Goal: Transaction & Acquisition: Purchase product/service

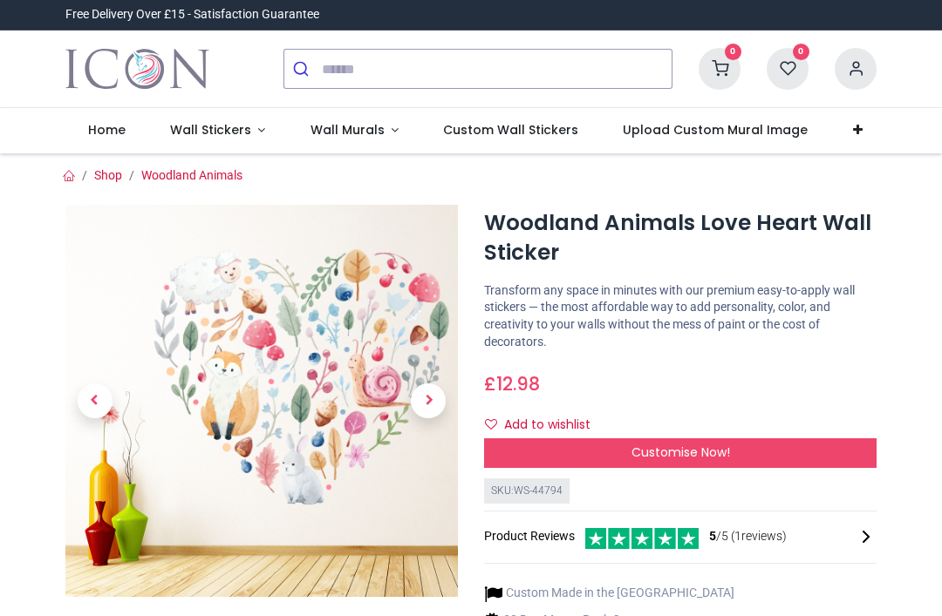
scroll to position [-10, 0]
click at [238, 134] on span "Wall Stickers" at bounding box center [210, 129] width 81 height 17
click at [253, 139] on link "Wall Stickers" at bounding box center [217, 130] width 140 height 45
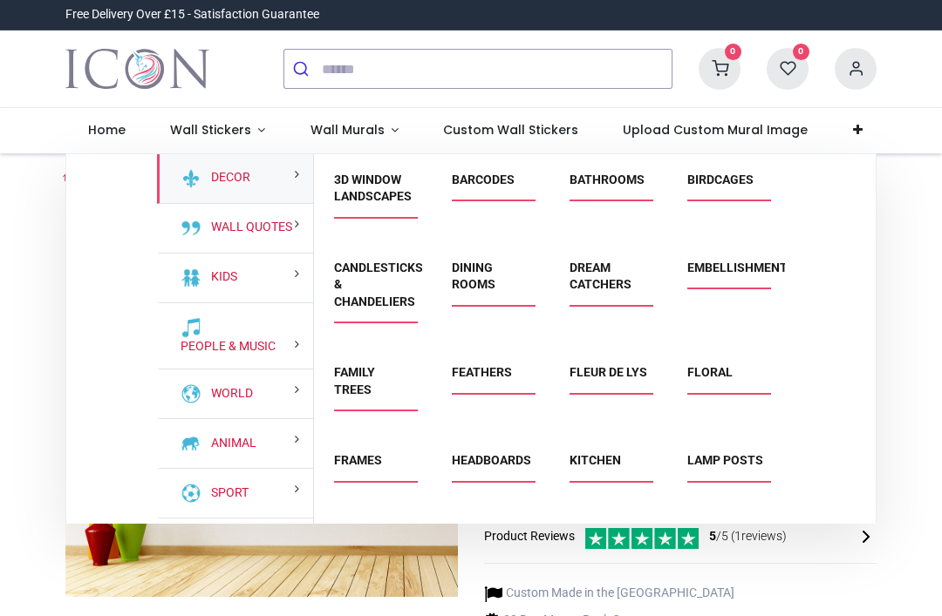
click at [287, 274] on div "Kids" at bounding box center [235, 279] width 156 height 50
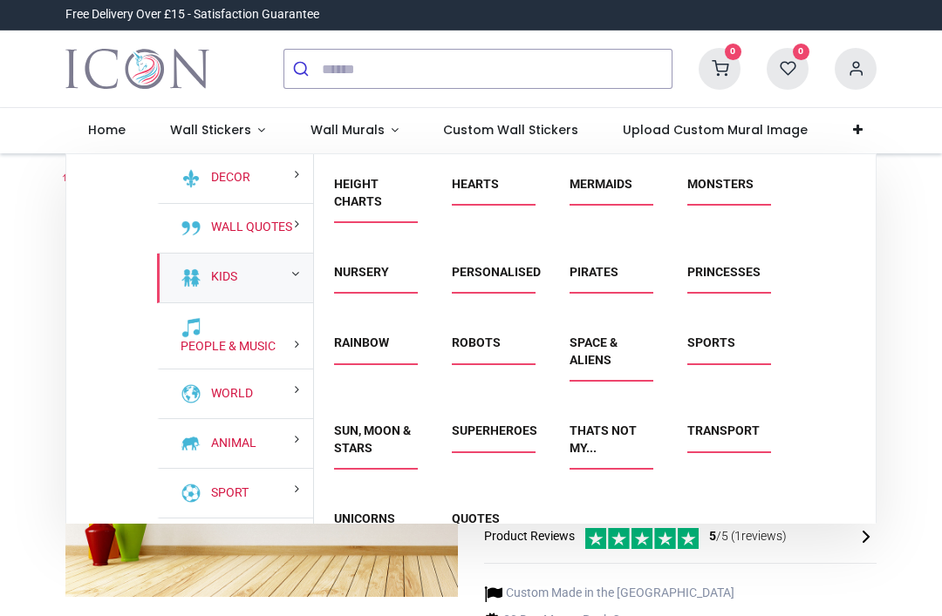
scroll to position [330, 0]
click at [373, 343] on link "Rainbow" at bounding box center [361, 344] width 55 height 14
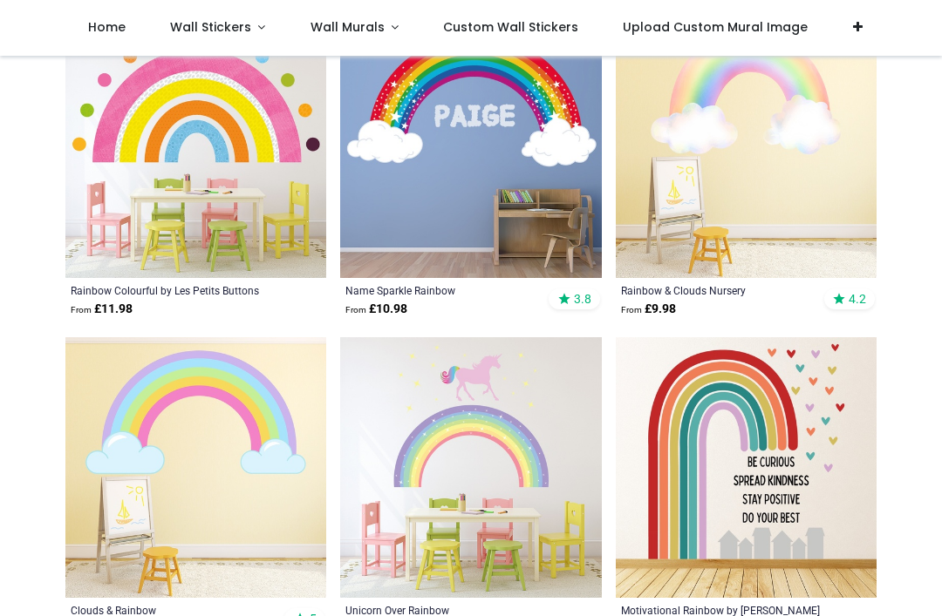
scroll to position [1994, 0]
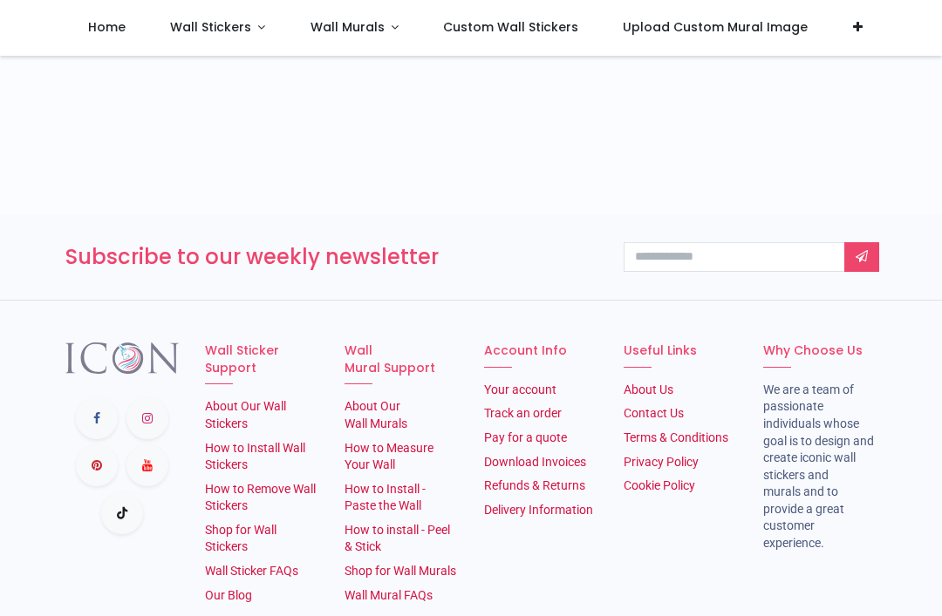
scroll to position [8945, 0]
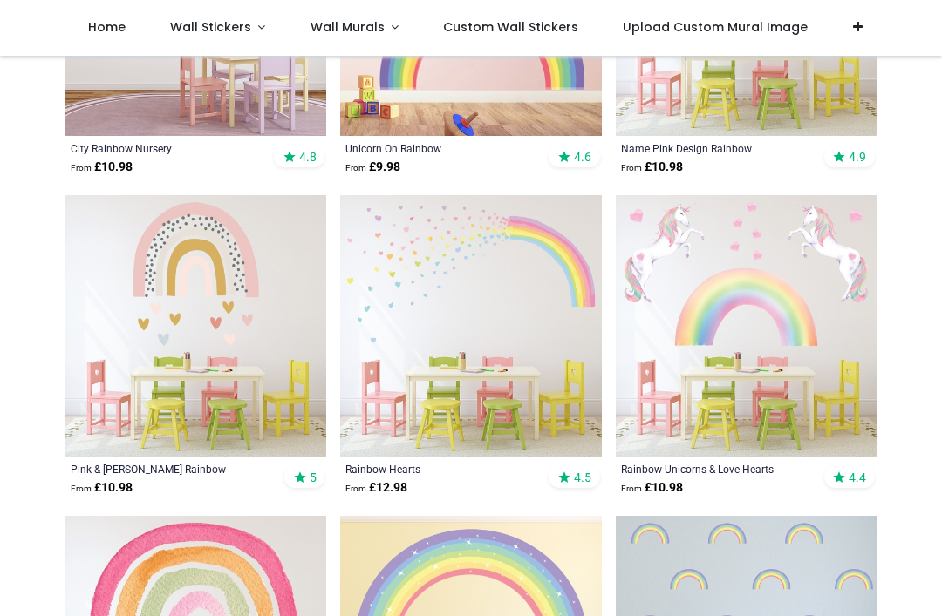
scroll to position [527, 0]
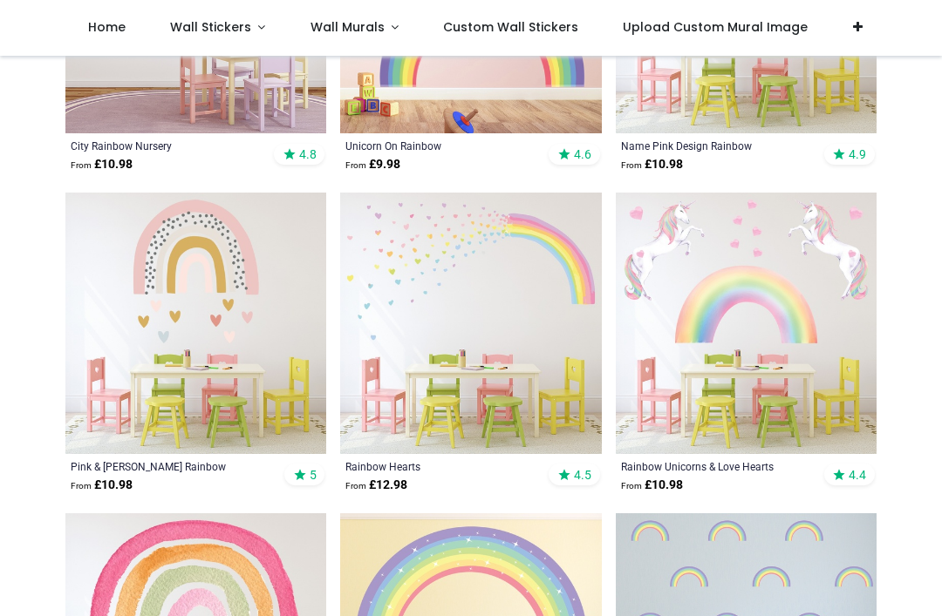
click at [542, 345] on img at bounding box center [470, 323] width 261 height 261
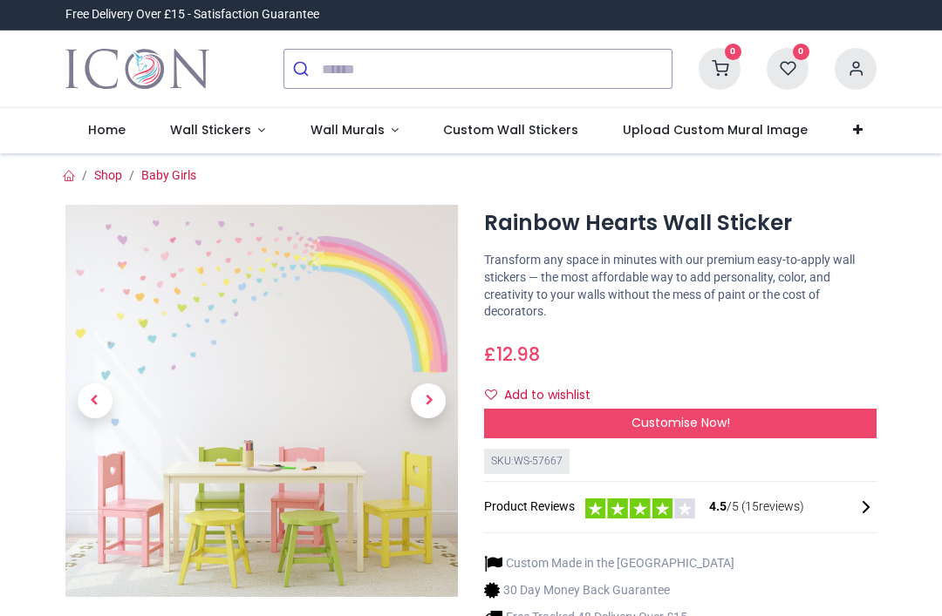
click at [719, 415] on span "Customise Now!" at bounding box center [680, 422] width 99 height 17
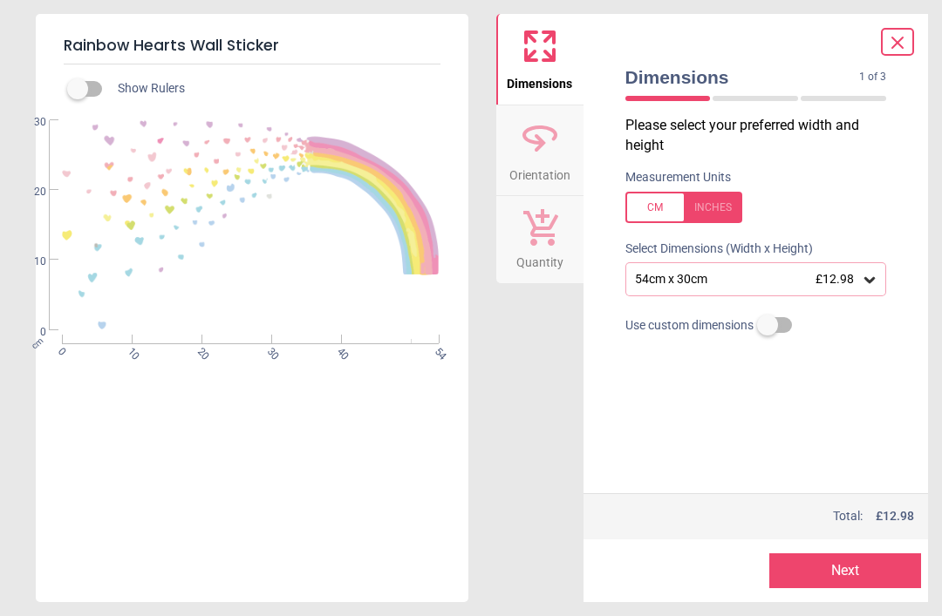
click at [871, 277] on icon at bounding box center [869, 280] width 10 height 6
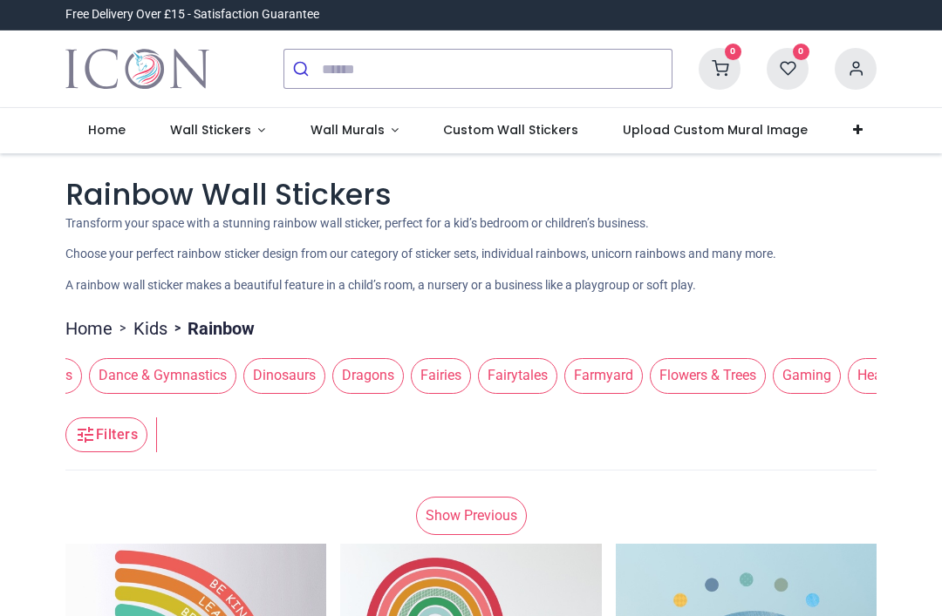
scroll to position [0, 474]
click at [646, 393] on span "Flowers & Trees" at bounding box center [704, 375] width 116 height 35
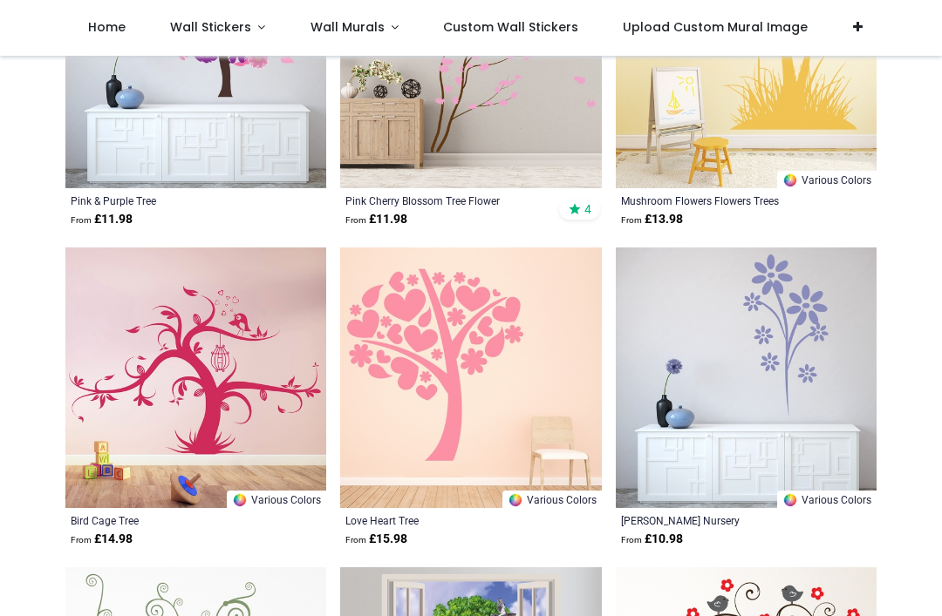
scroll to position [6966, 0]
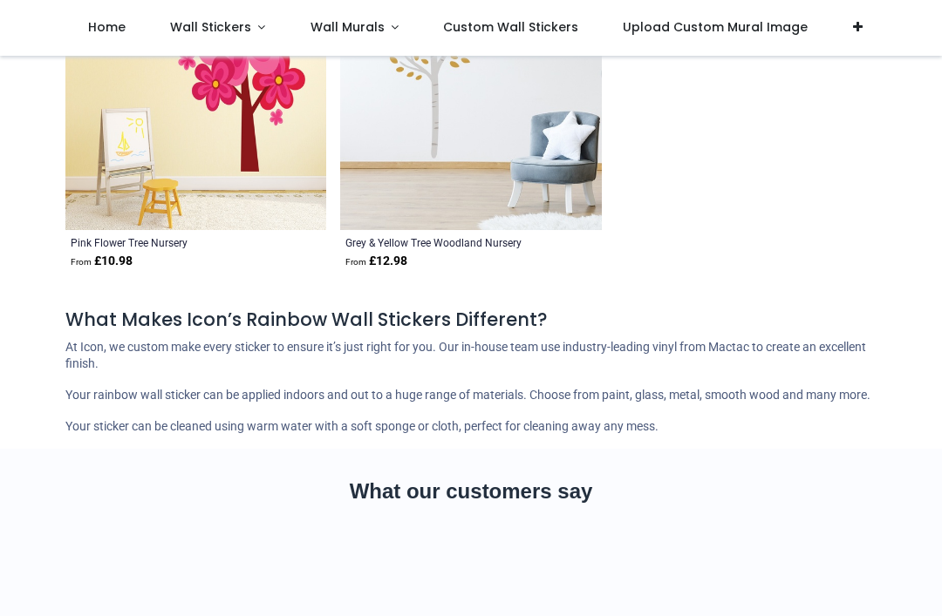
scroll to position [10358, 0]
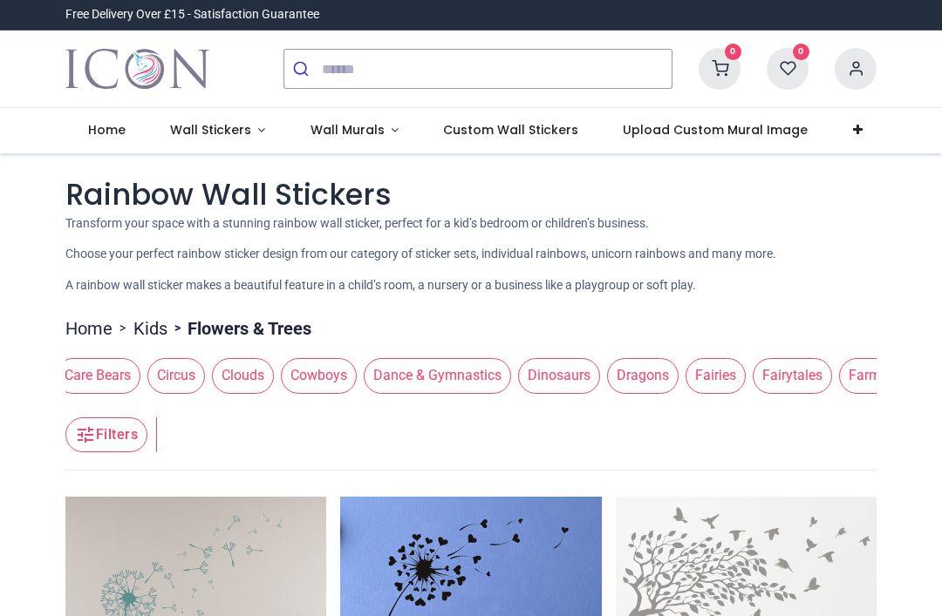
scroll to position [0, 194]
click at [687, 393] on span "Fairies" at bounding box center [717, 375] width 60 height 35
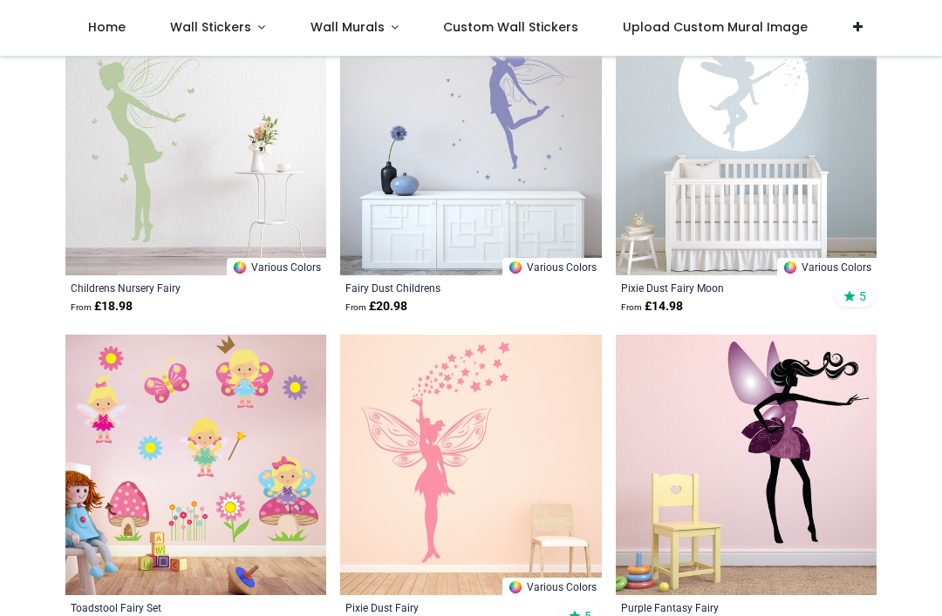
scroll to position [2724, 0]
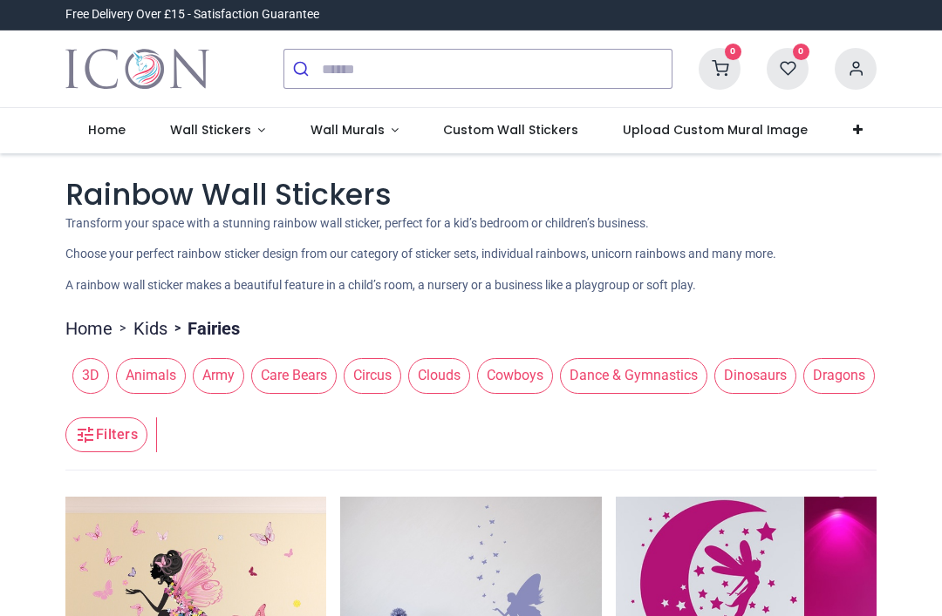
click at [428, 393] on span "Clouds" at bounding box center [439, 375] width 62 height 35
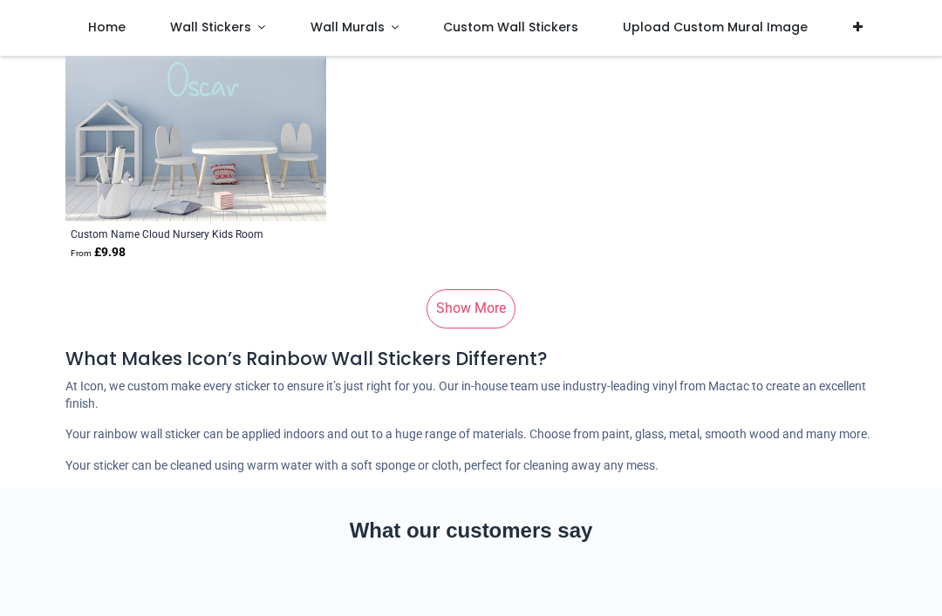
scroll to position [3332, 0]
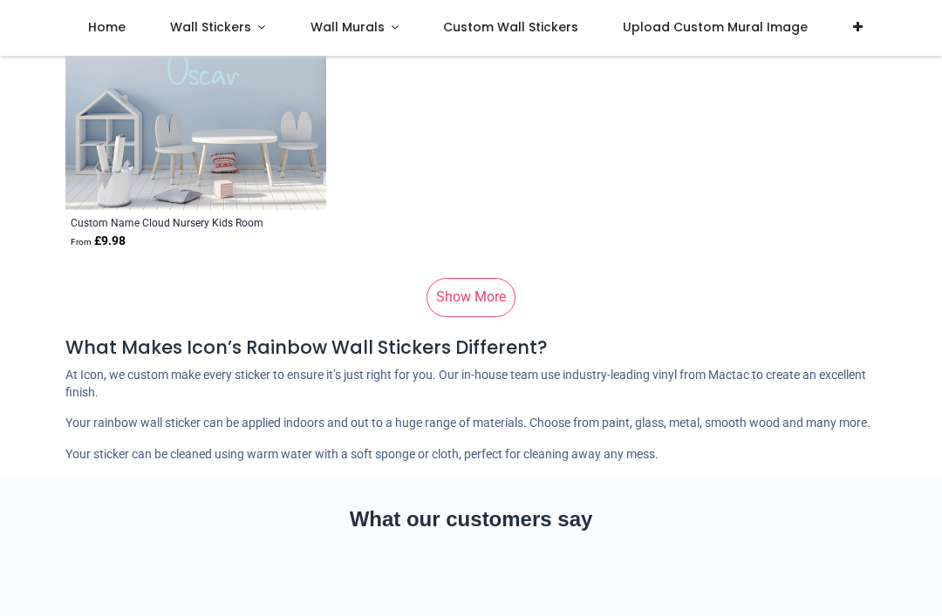
click at [494, 316] on link "Show More" at bounding box center [470, 297] width 89 height 38
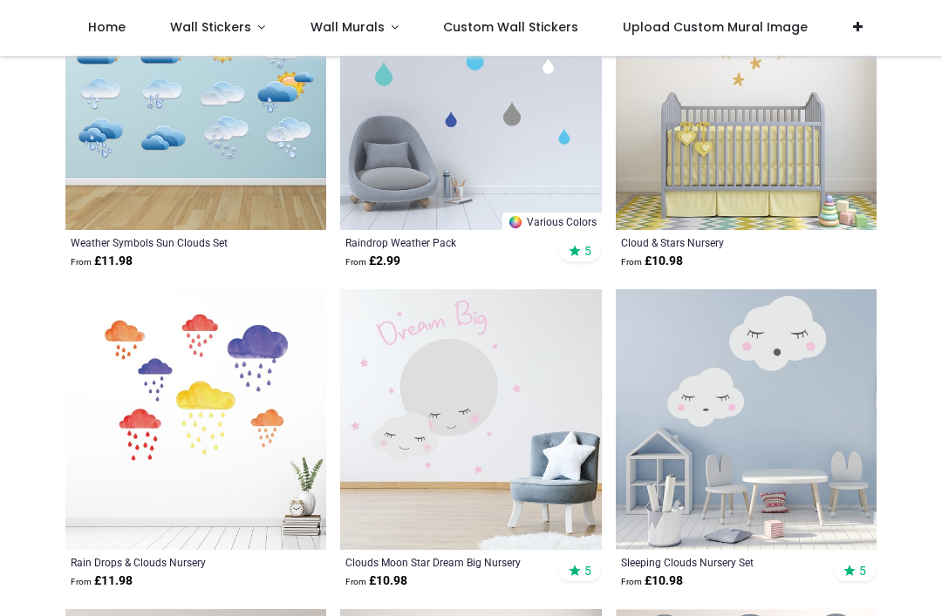
scroll to position [1717, 0]
